Goal: Information Seeking & Learning: Learn about a topic

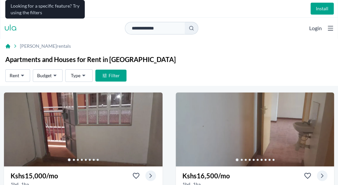
click at [255, 73] on html "**********" at bounding box center [169, 111] width 338 height 223
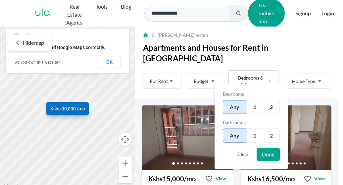
click at [251, 107] on div "1" at bounding box center [254, 107] width 17 height 14
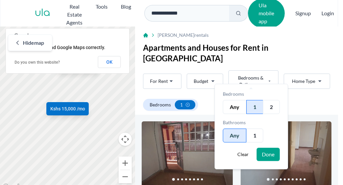
click at [267, 154] on button "Done" at bounding box center [268, 154] width 23 height 13
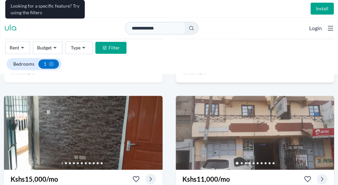
scroll to position [144, 0]
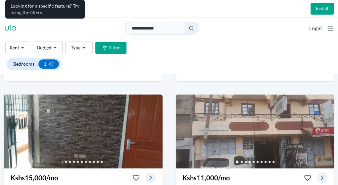
click at [160, 124] on link "Go to the next property image" at bounding box center [154, 129] width 11 height 11
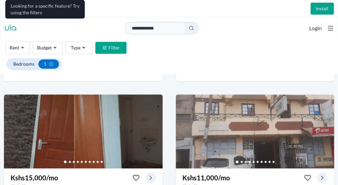
click at [160, 124] on link "Go to the next property image" at bounding box center [154, 129] width 11 height 11
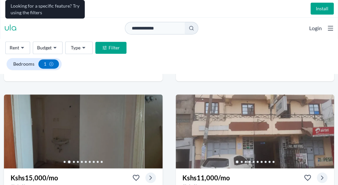
click at [160, 124] on link "Go to the next property image" at bounding box center [154, 129] width 11 height 11
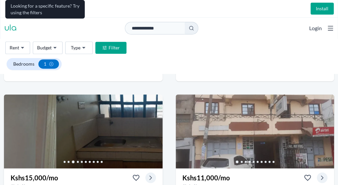
click at [160, 124] on link "Go to the next property image" at bounding box center [154, 129] width 11 height 11
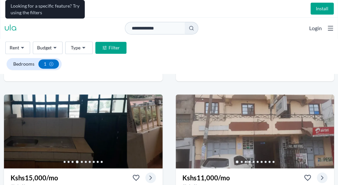
click at [160, 124] on link "Go to the next property image" at bounding box center [154, 129] width 11 height 11
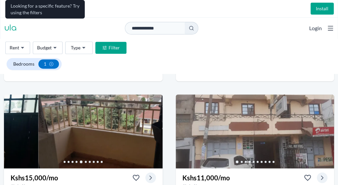
click at [160, 124] on link "Go to the next property image" at bounding box center [154, 129] width 11 height 11
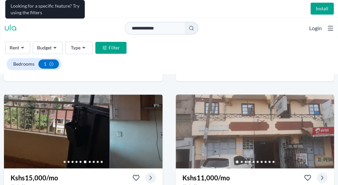
click at [160, 124] on link "Go to the next property image" at bounding box center [154, 129] width 11 height 11
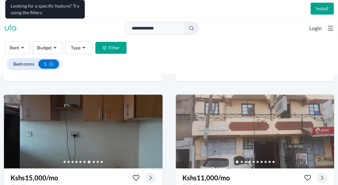
click at [160, 124] on link "Go to the next property image" at bounding box center [154, 129] width 11 height 11
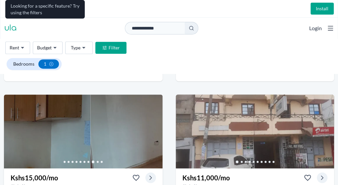
click at [160, 124] on link "Go to the next property image" at bounding box center [154, 129] width 11 height 11
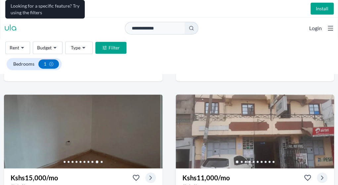
click at [323, 127] on icon "Go to the next property image" at bounding box center [325, 129] width 5 height 5
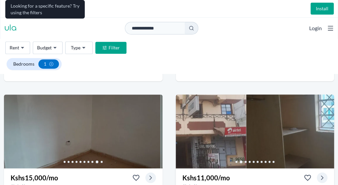
click at [323, 127] on icon "Go to the next property image" at bounding box center [325, 129] width 5 height 5
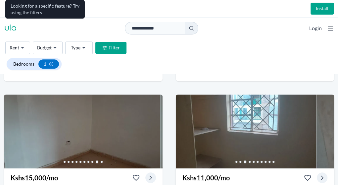
click at [323, 127] on icon "Go to the next property image" at bounding box center [325, 129] width 5 height 5
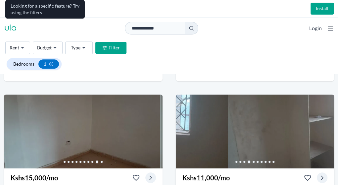
click at [323, 127] on icon "Go to the next property image" at bounding box center [325, 129] width 5 height 5
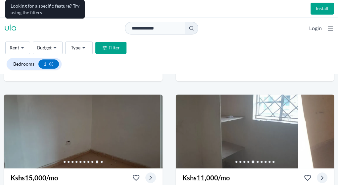
click at [198, 22] on button at bounding box center [192, 28] width 14 height 13
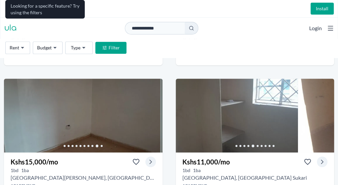
scroll to position [128, 0]
